Goal: Information Seeking & Learning: Learn about a topic

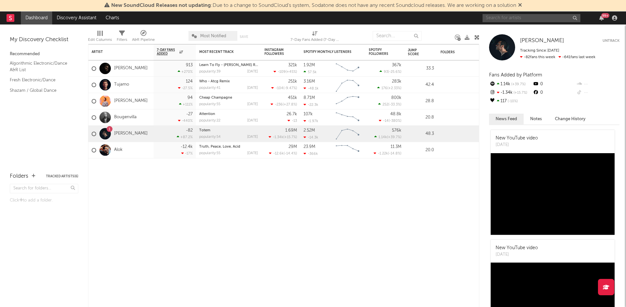
click at [514, 19] on input "text" at bounding box center [532, 18] width 98 height 8
type input "t"
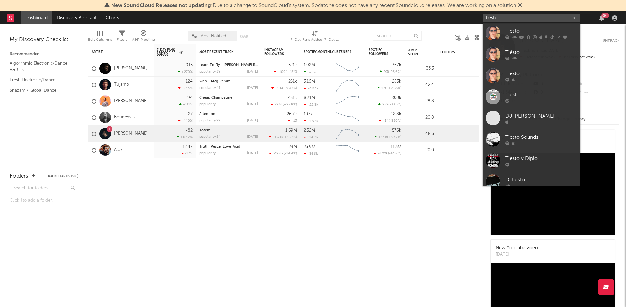
type input "tiësto"
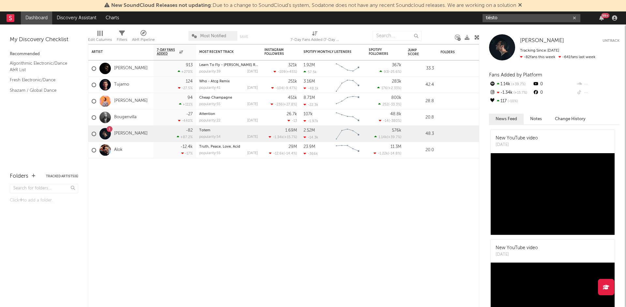
click at [528, 18] on input "tiësto" at bounding box center [532, 18] width 98 height 8
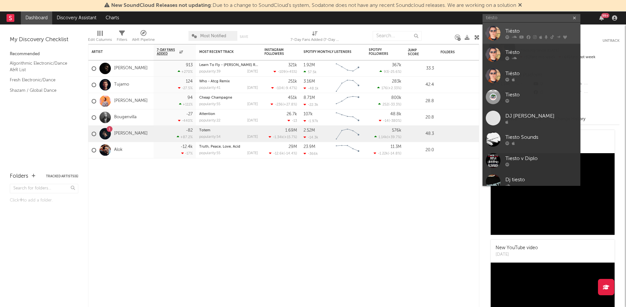
click at [534, 30] on div "Tiësto" at bounding box center [541, 31] width 72 height 8
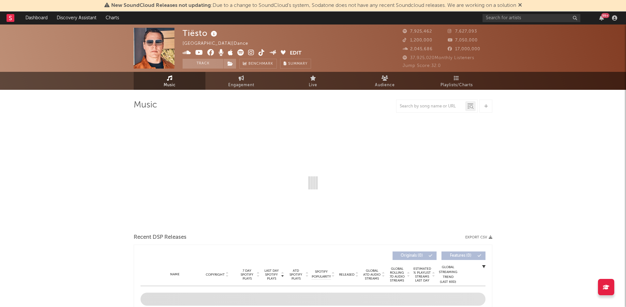
select select "6m"
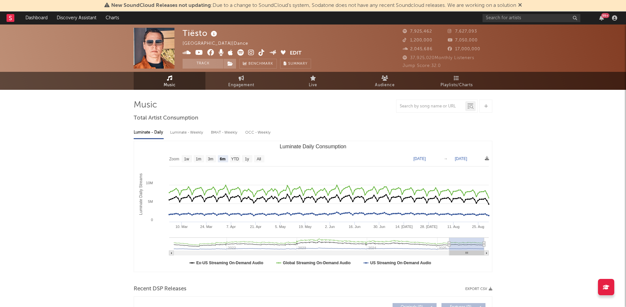
click at [444, 111] on div at bounding box center [437, 105] width 82 height 13
click at [442, 107] on input "text" at bounding box center [430, 106] width 69 height 5
type input "seaevolution"
click at [431, 107] on input "seaevolution" at bounding box center [430, 106] width 69 height 5
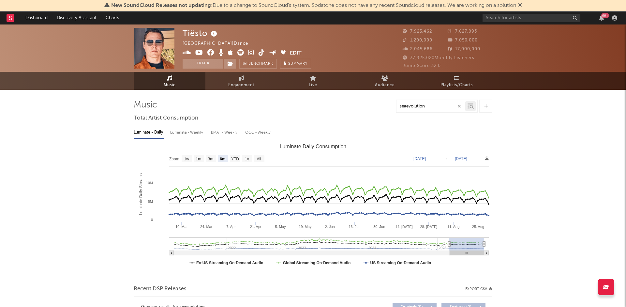
click at [431, 107] on input "seaevolution" at bounding box center [430, 106] width 69 height 5
click at [442, 107] on input "text" at bounding box center [430, 106] width 69 height 5
paste input "Seavolution"
type input "Seavolution"
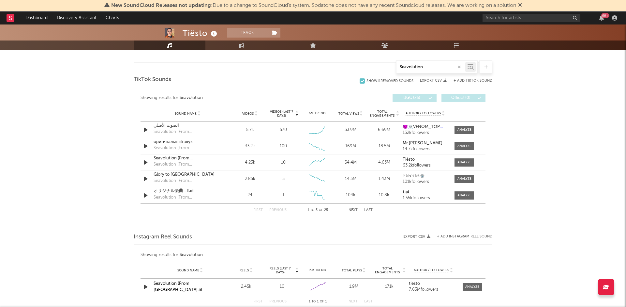
scroll to position [310, 0]
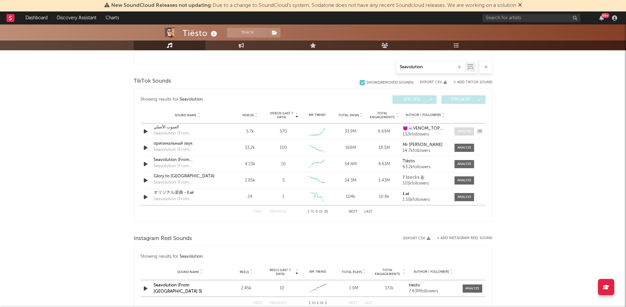
click at [468, 132] on div at bounding box center [464, 131] width 14 height 5
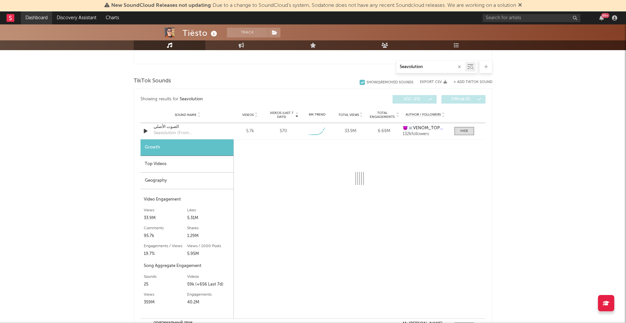
select select "6m"
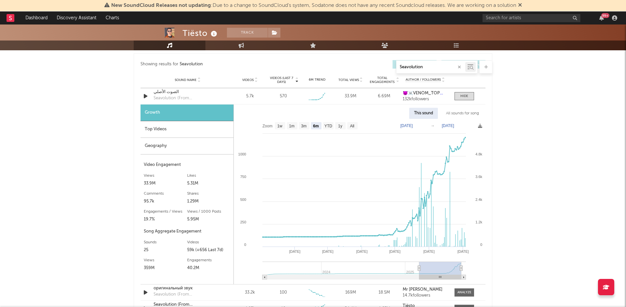
scroll to position [354, 0]
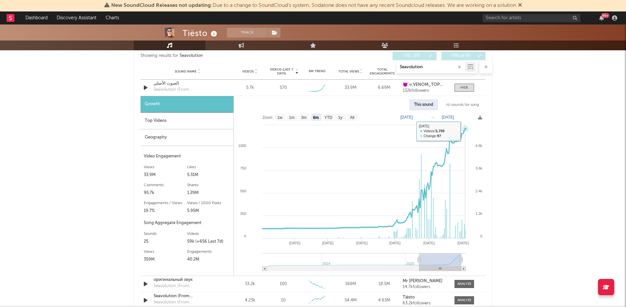
click at [465, 131] on icon at bounding box center [465, 129] width 7 height 7
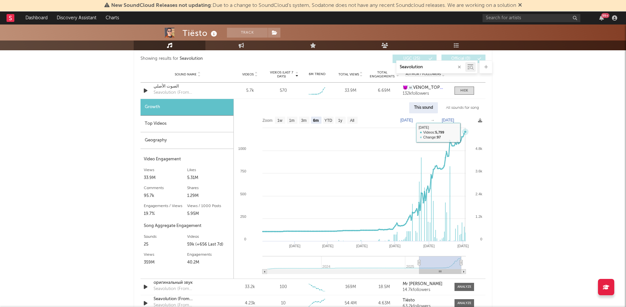
scroll to position [351, 0]
click at [176, 124] on div "Top Videos" at bounding box center [187, 124] width 93 height 17
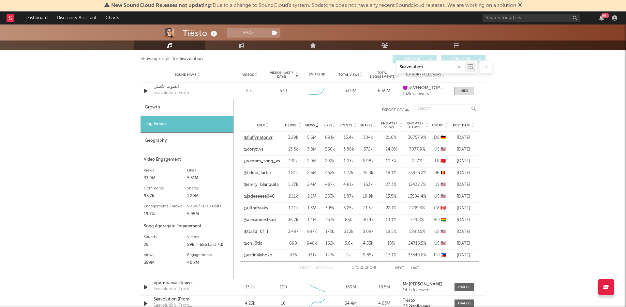
click at [265, 138] on link "@fluffynator.vr" at bounding box center [258, 137] width 29 height 7
click at [252, 149] on link "@coryx.vs" at bounding box center [254, 149] width 20 height 7
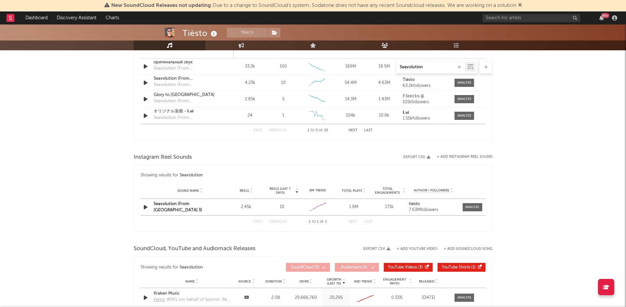
scroll to position [572, 0]
click at [487, 205] on div "Showing results for Seavolution Reels (last 7 days) Sound Name Reels Reels (las…" at bounding box center [313, 197] width 359 height 67
click at [475, 205] on div at bounding box center [472, 206] width 14 height 5
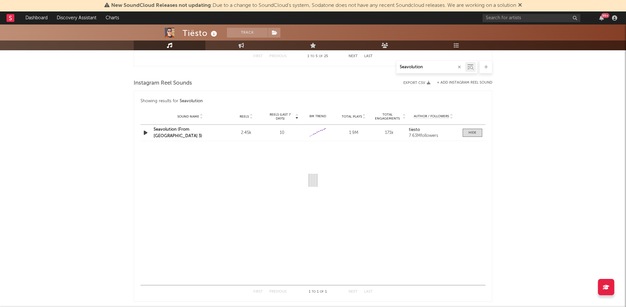
scroll to position [646, 0]
select select "6m"
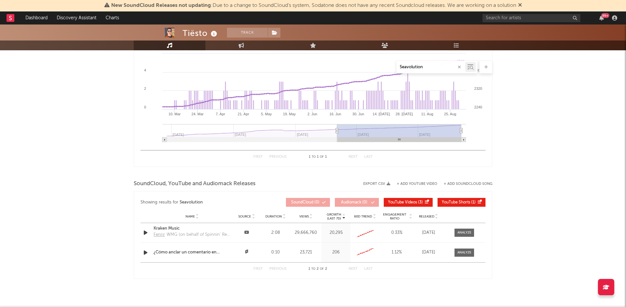
scroll to position [768, 0]
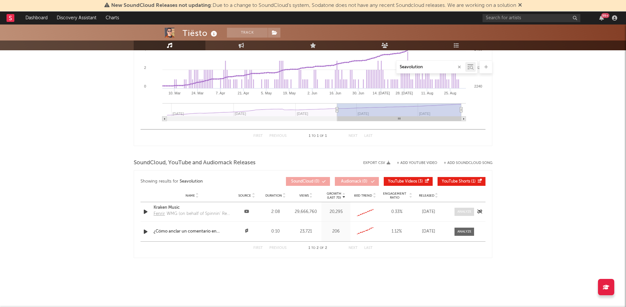
click at [461, 210] on div at bounding box center [464, 211] width 14 height 5
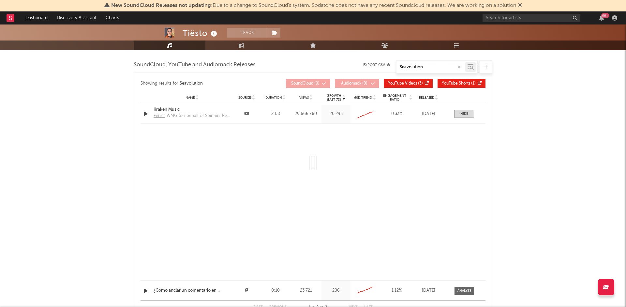
scroll to position [870, 0]
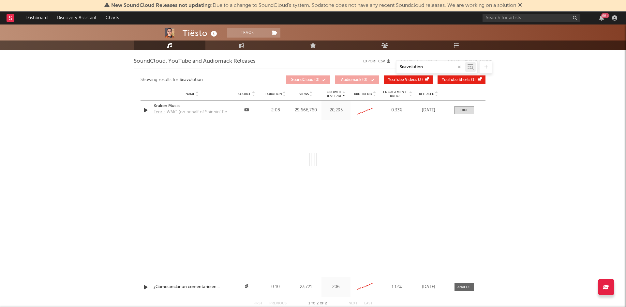
select select "6m"
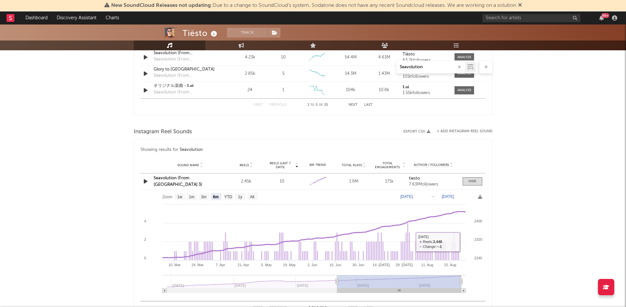
scroll to position [515, 0]
